Goal: Find specific page/section: Find specific page/section

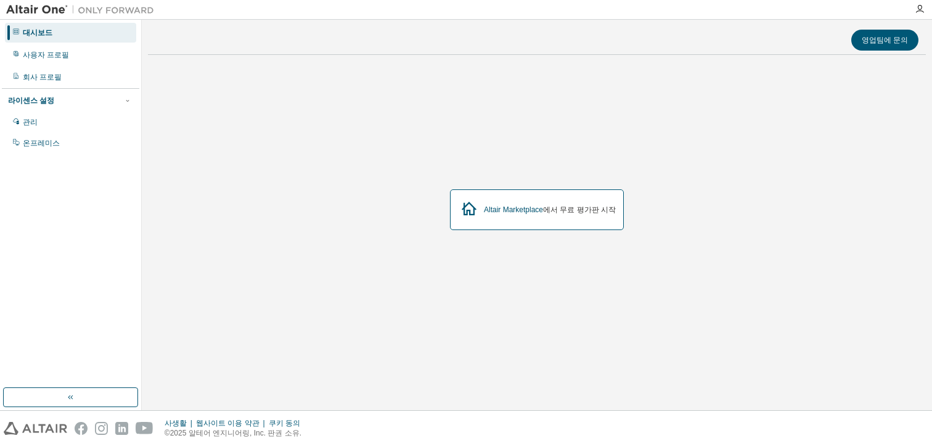
click at [560, 212] on div "[GEOGRAPHIC_DATA] 에서 무료 평가판 시작" at bounding box center [550, 210] width 132 height 10
click at [98, 116] on div "관리" at bounding box center [70, 122] width 131 height 20
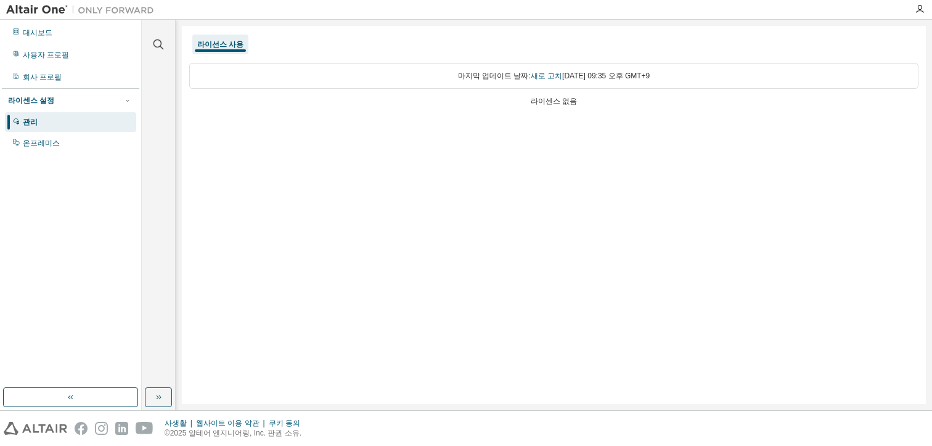
click at [224, 49] on div "라이선스 사용" at bounding box center [220, 45] width 56 height 20
click at [107, 134] on div "온프레미스" at bounding box center [70, 143] width 131 height 20
